Goal: Information Seeking & Learning: Learn about a topic

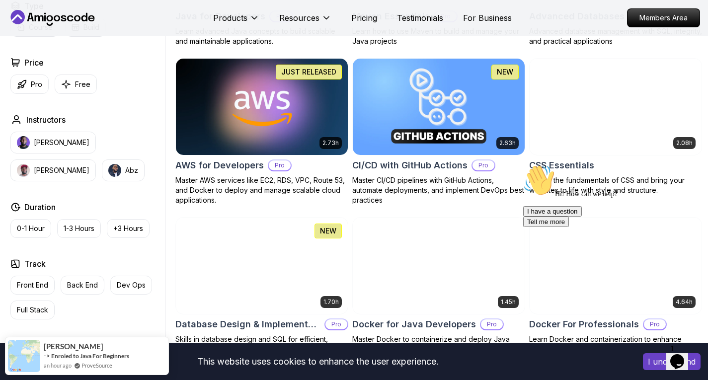
scroll to position [546, 0]
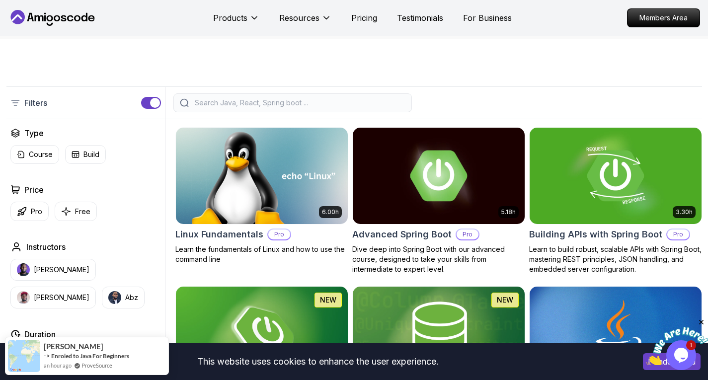
scroll to position [348, 0]
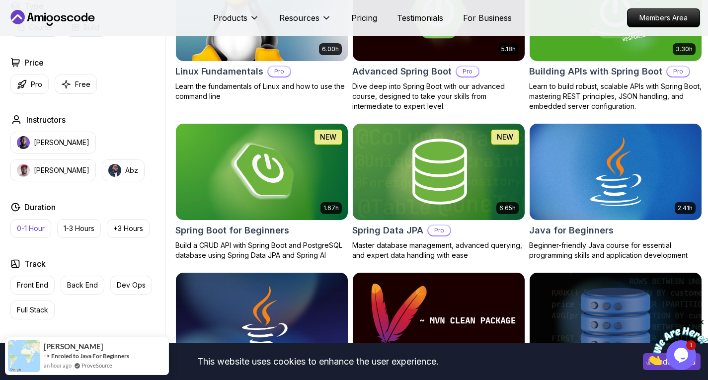
click at [39, 229] on p "0-1 Hour" at bounding box center [31, 229] width 28 height 10
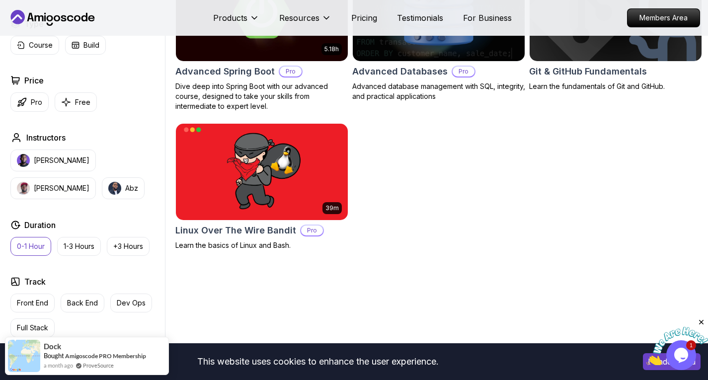
click at [496, 104] on body "This website uses cookies to enhance the user experience. I understand Products…" at bounding box center [354, 289] width 708 height 1274
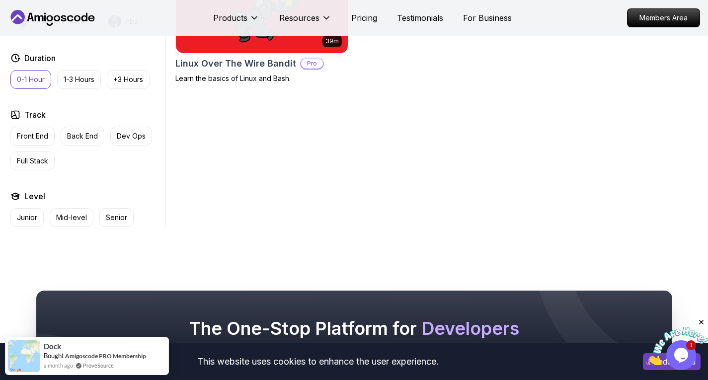
scroll to position [397, 0]
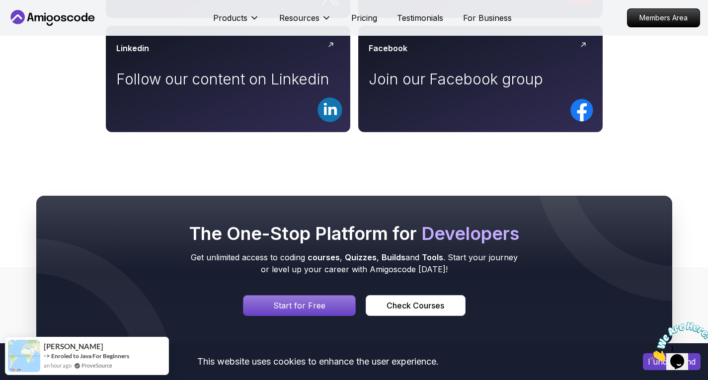
scroll to position [745, 0]
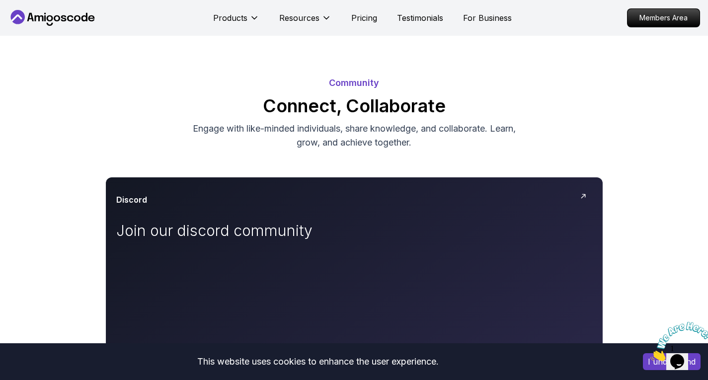
scroll to position [0, 0]
